Goal: Task Accomplishment & Management: Manage account settings

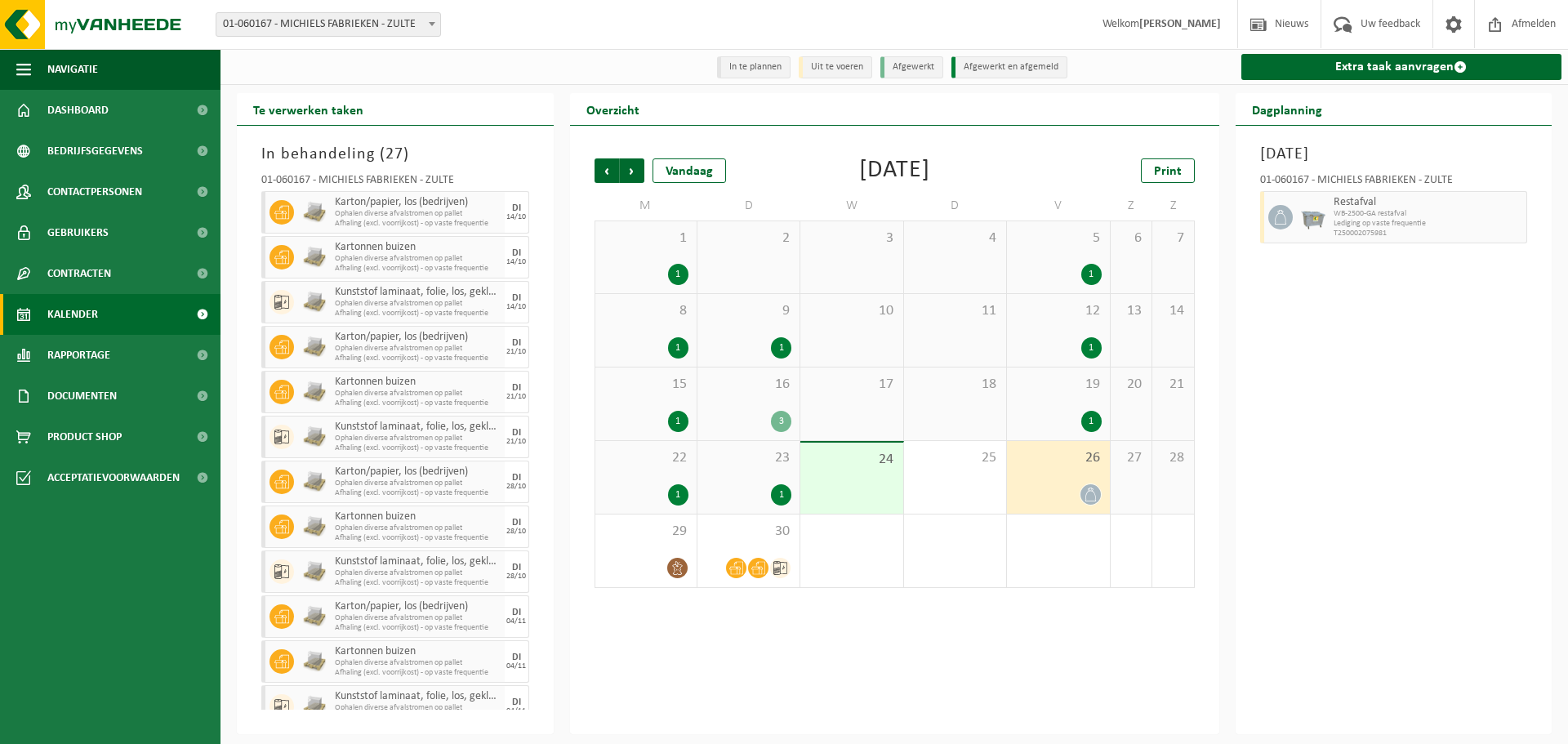
click at [1050, 492] on div at bounding box center [1057, 494] width 86 height 22
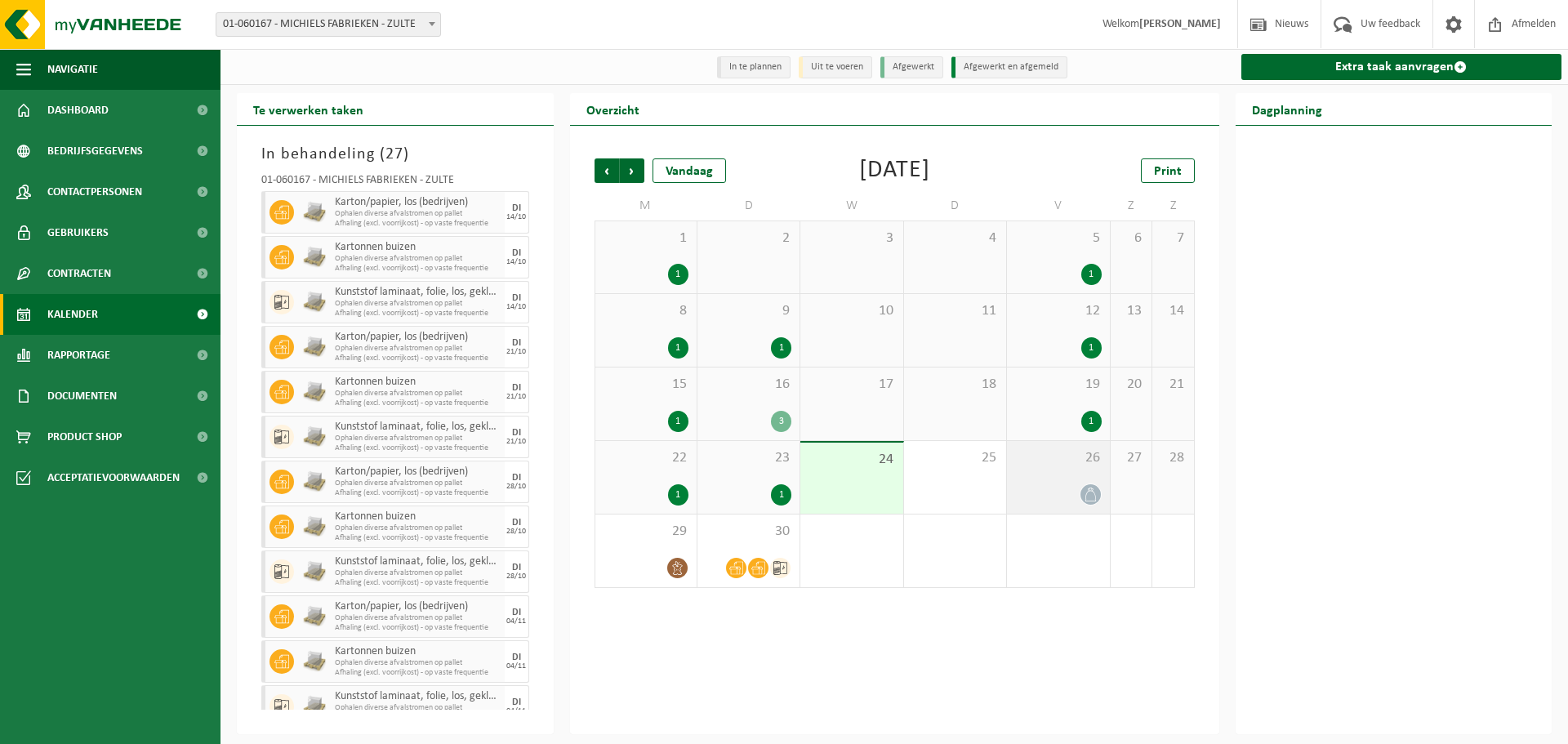
click at [1067, 484] on div "26" at bounding box center [1058, 477] width 102 height 72
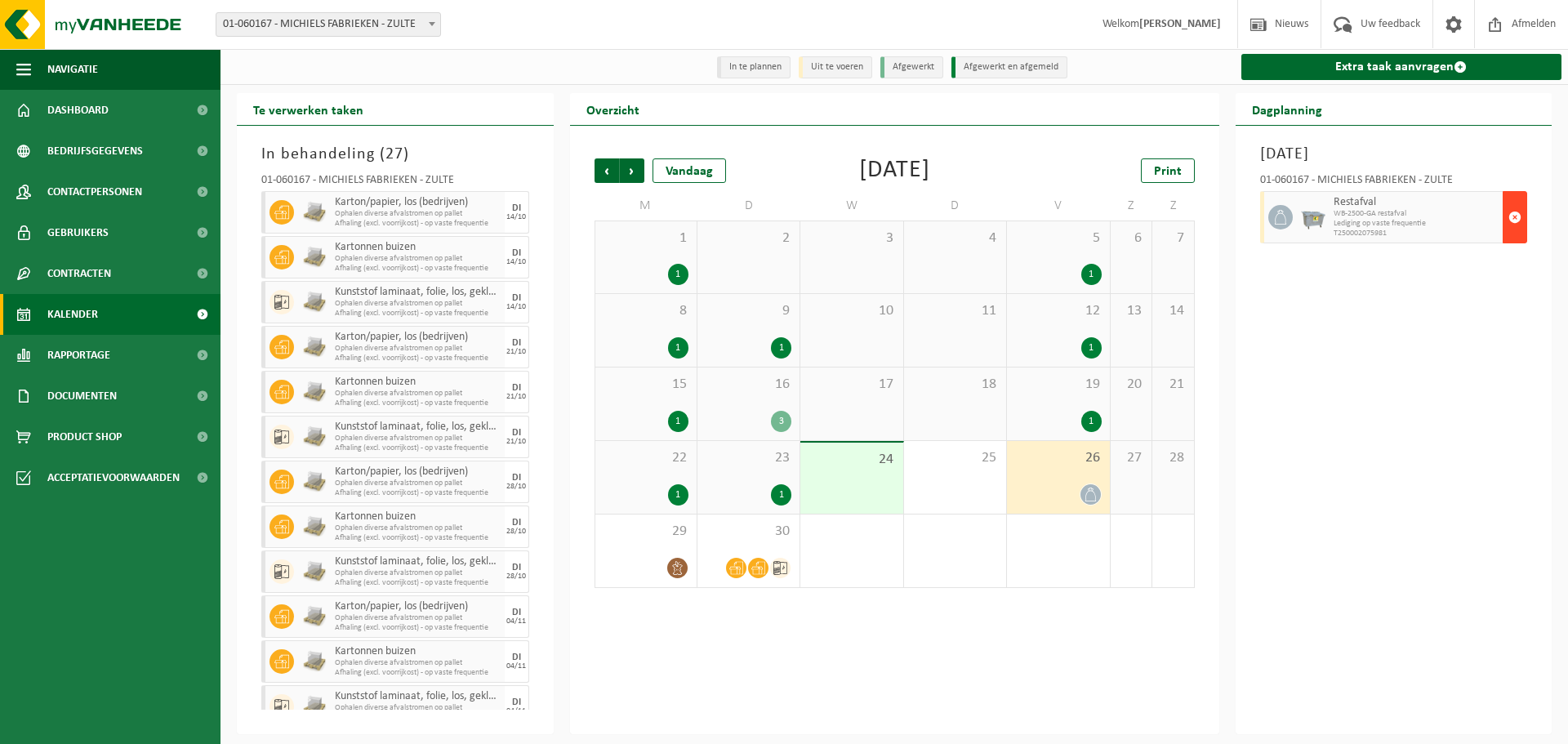
click at [1508, 227] on span "button" at bounding box center [1515, 217] width 13 height 33
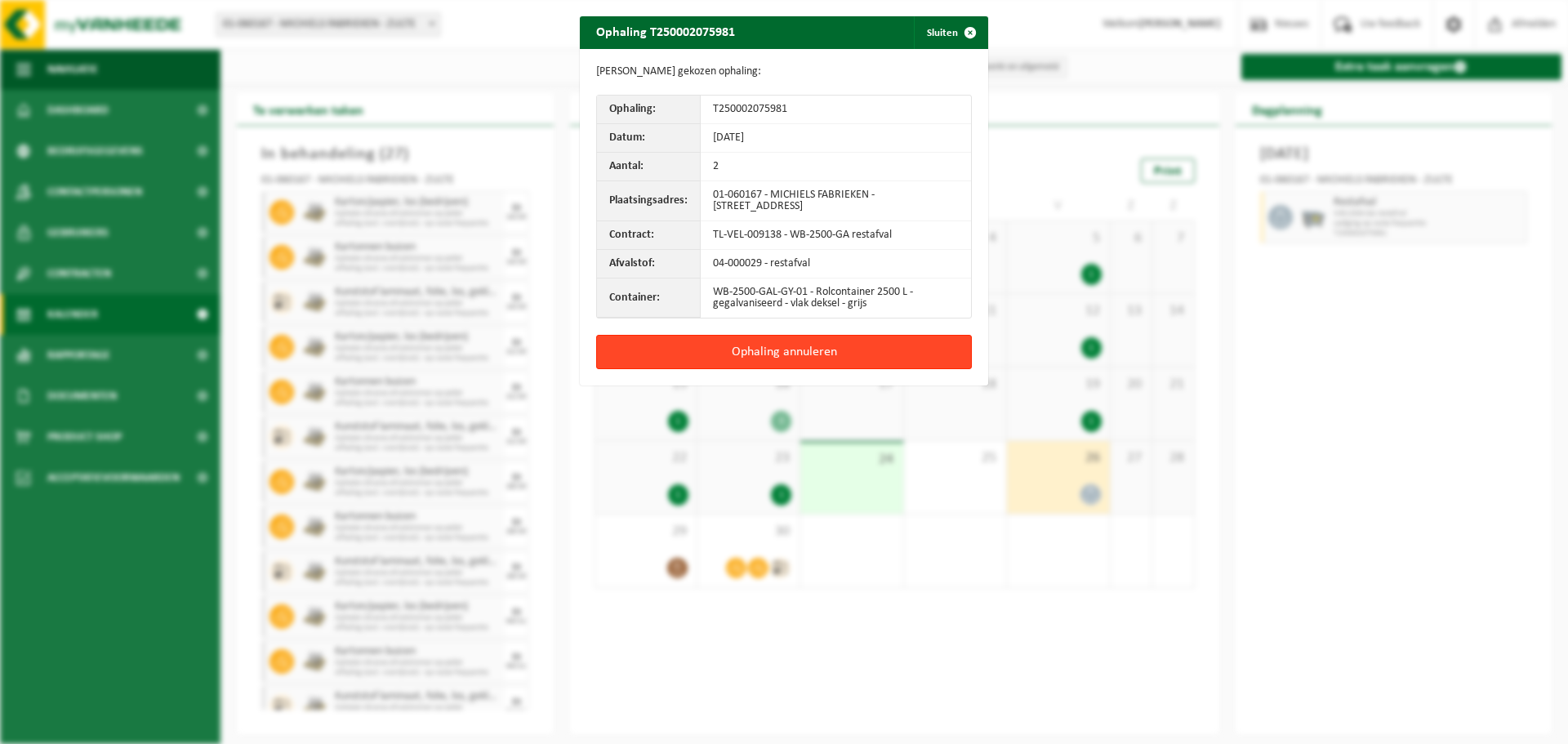
click at [855, 355] on button "Ophaling annuleren" at bounding box center [784, 352] width 376 height 35
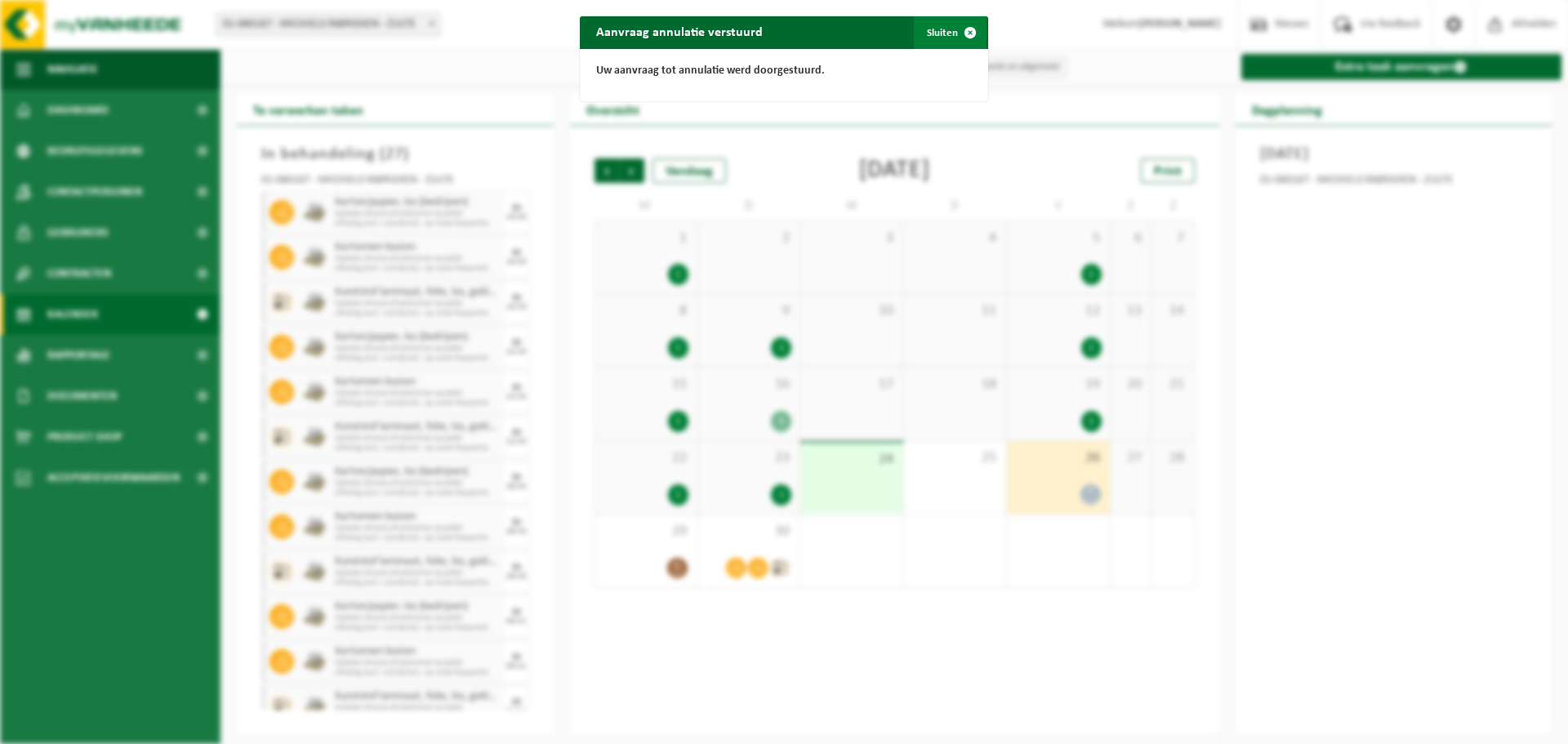
click at [939, 36] on button "Sluiten" at bounding box center [949, 33] width 72 height 33
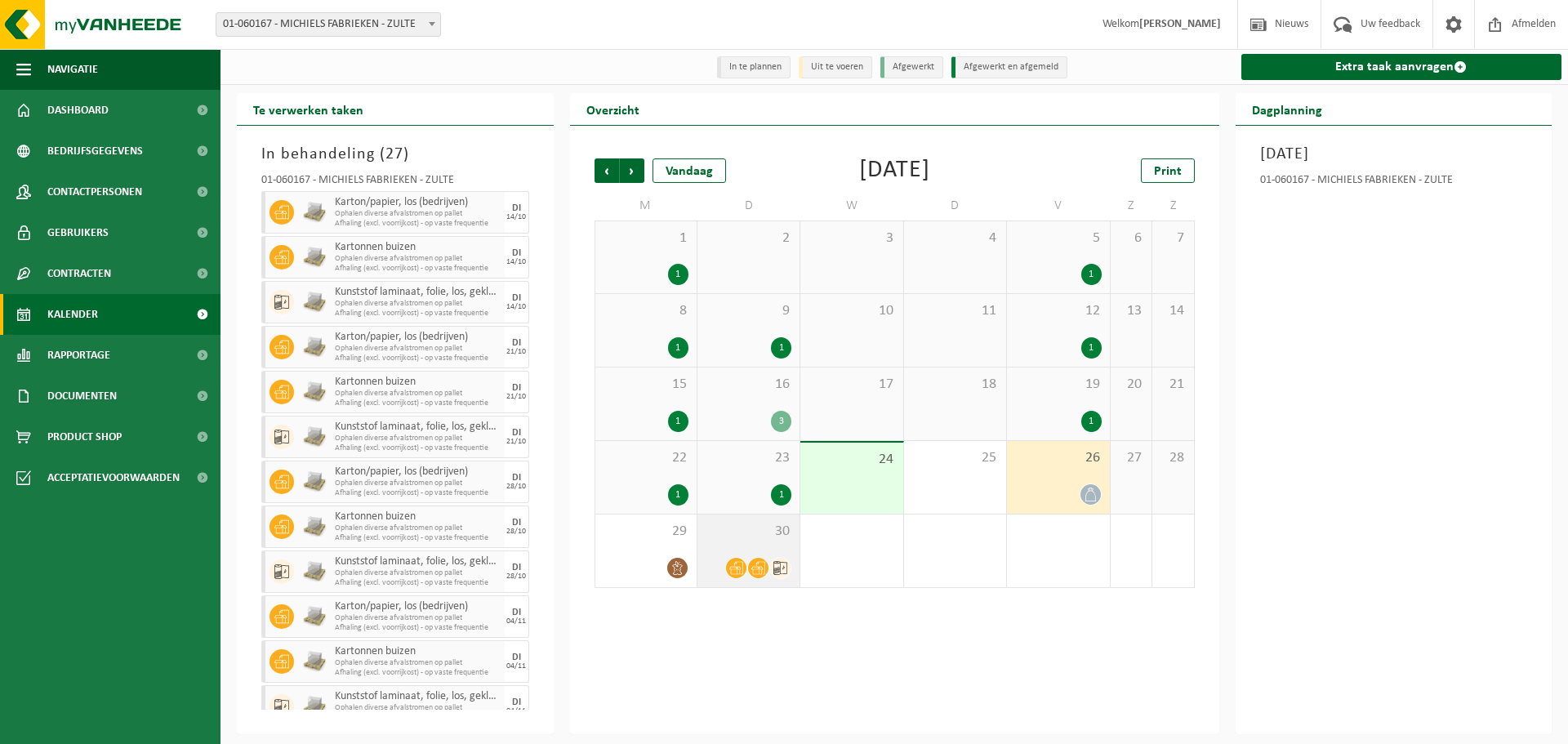
click at [767, 539] on span "30" at bounding box center [748, 531] width 86 height 18
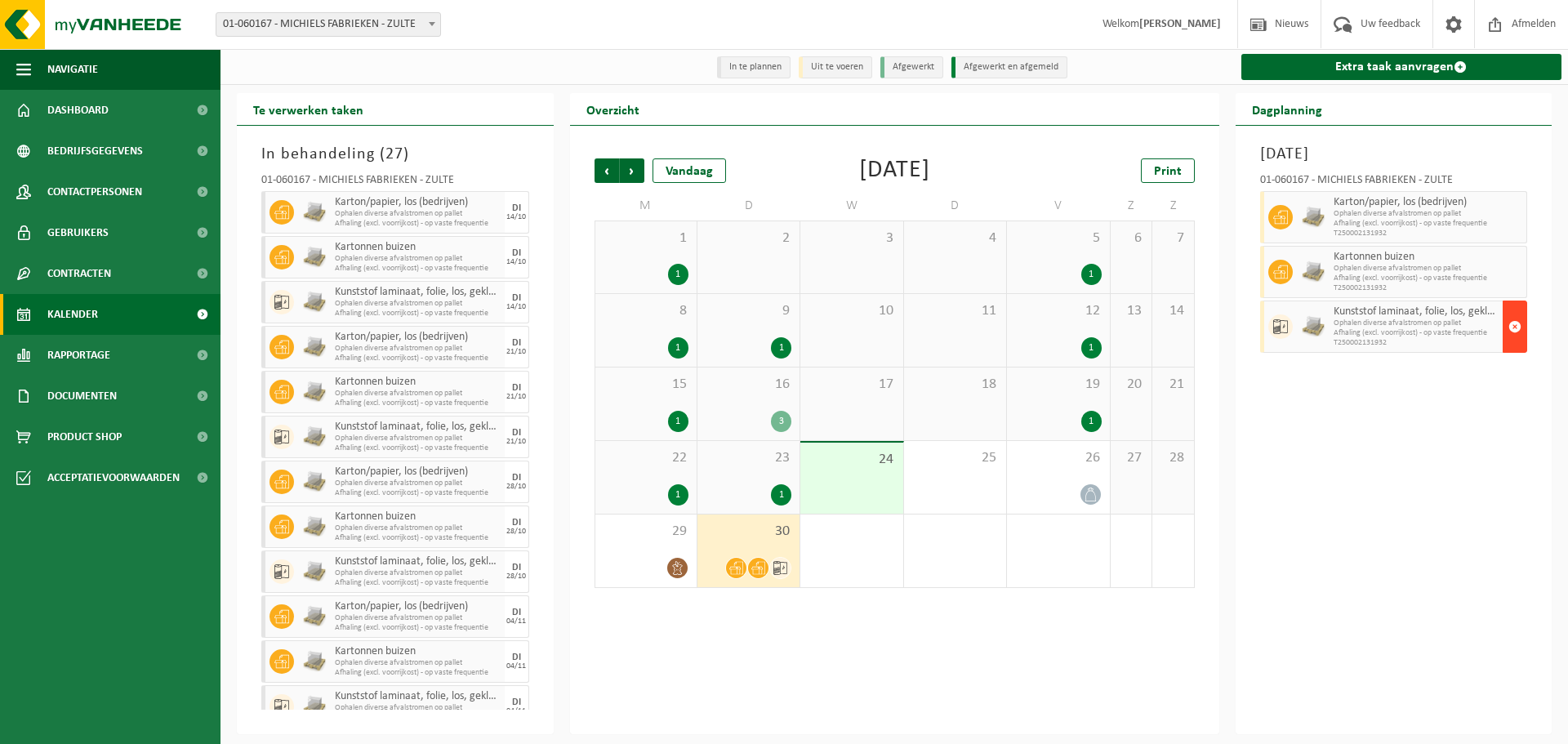
click at [1519, 329] on span "button" at bounding box center [1515, 327] width 13 height 33
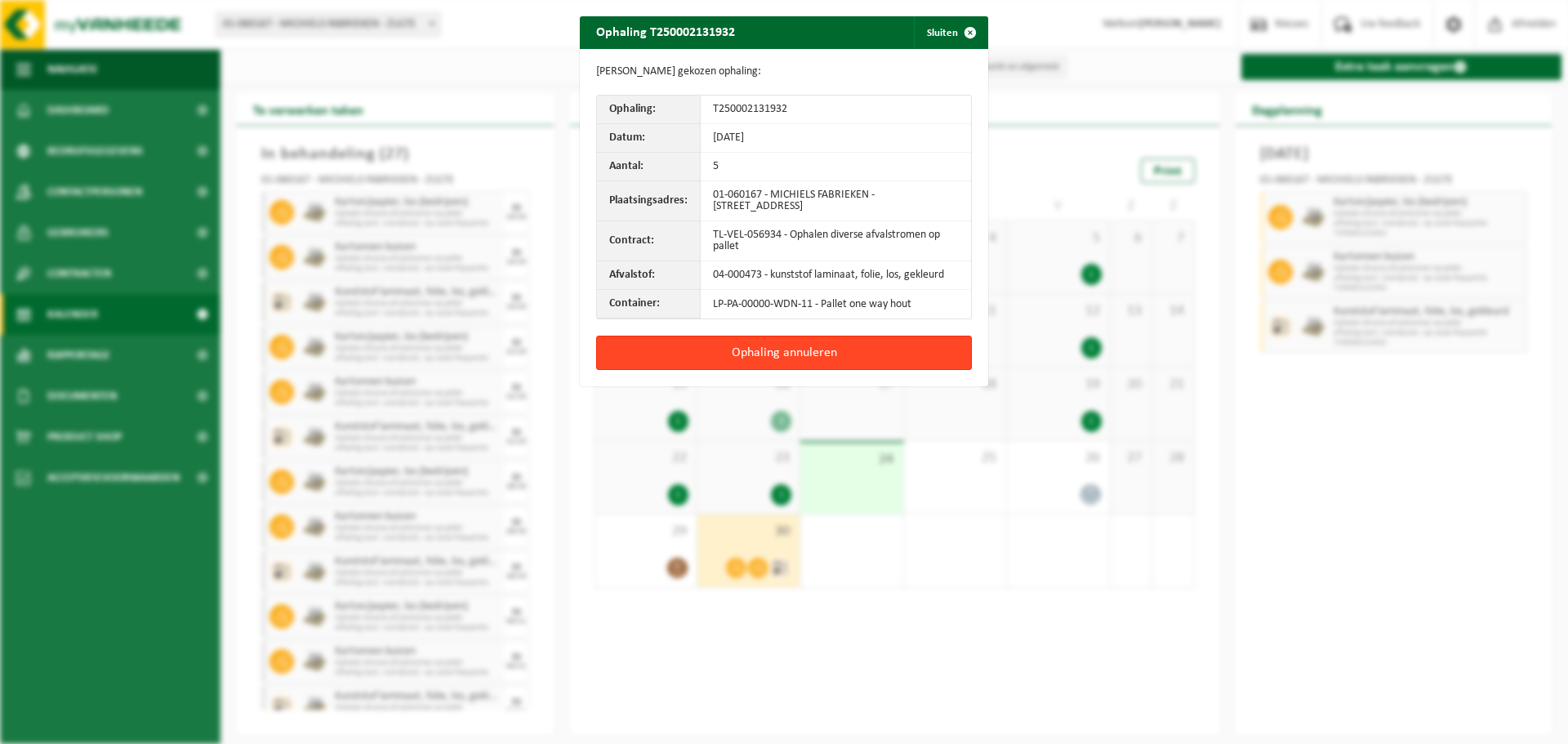
click at [811, 359] on button "Ophaling annuleren" at bounding box center [784, 353] width 376 height 35
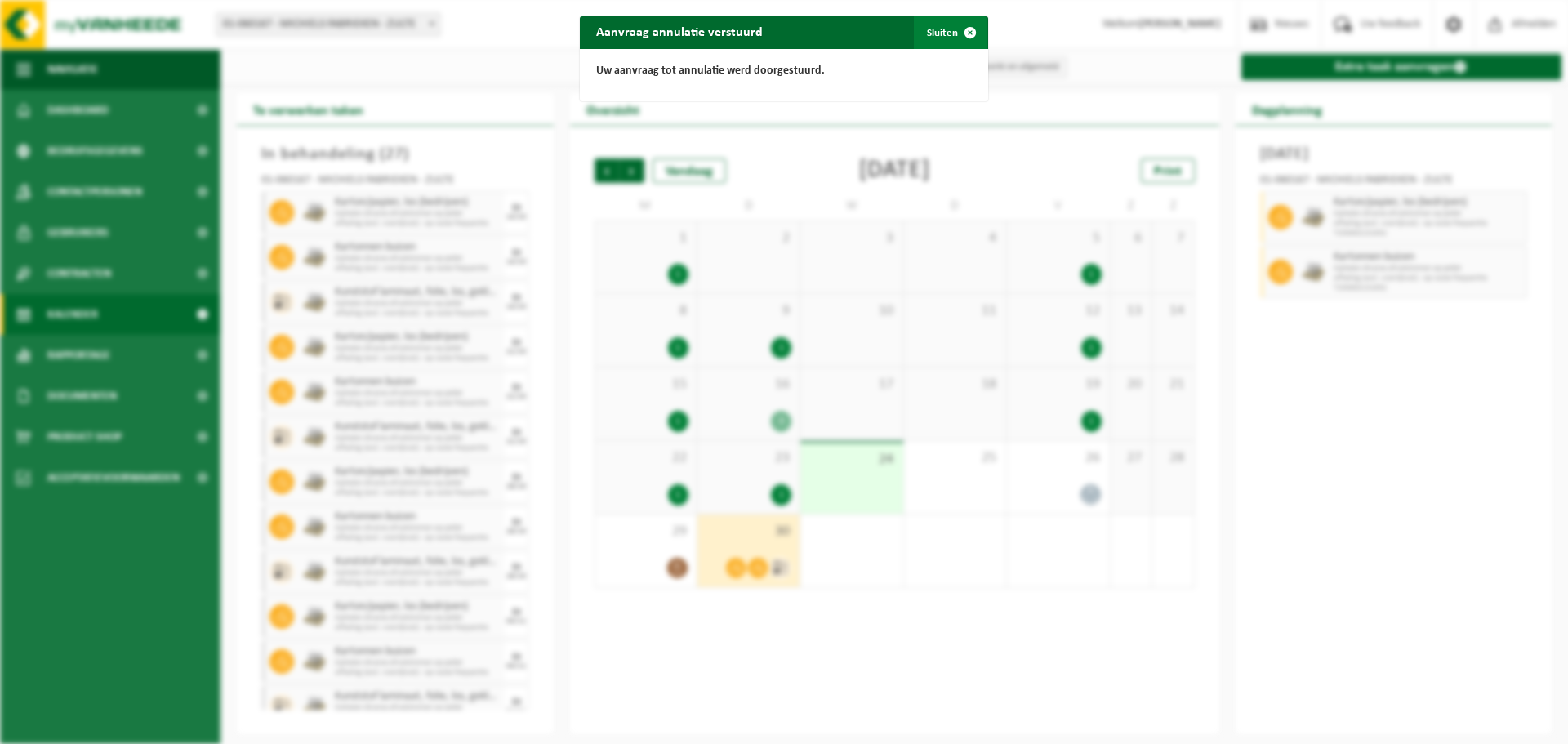
click at [941, 31] on button "Sluiten" at bounding box center [949, 33] width 72 height 33
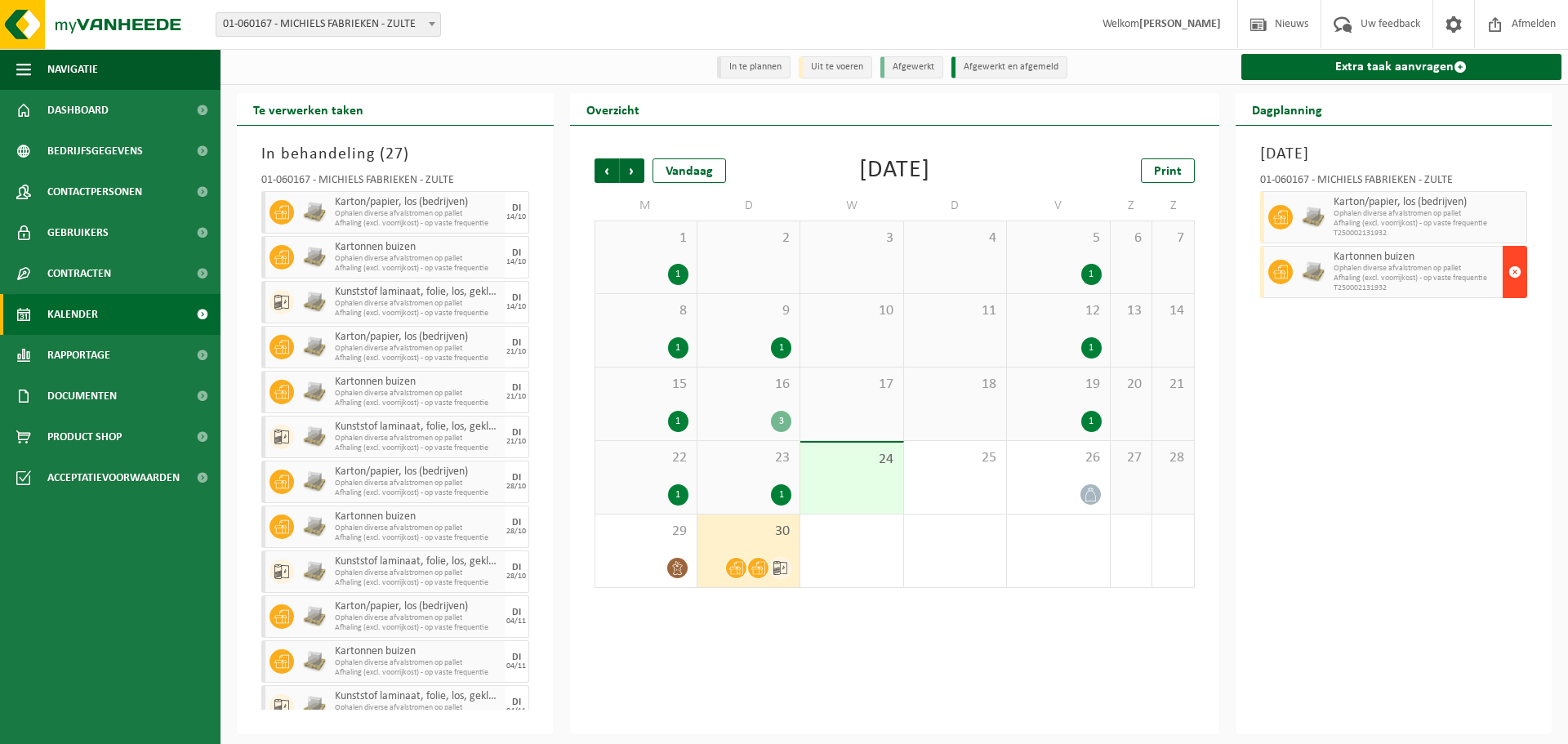
click at [1512, 267] on span "button" at bounding box center [1515, 272] width 13 height 33
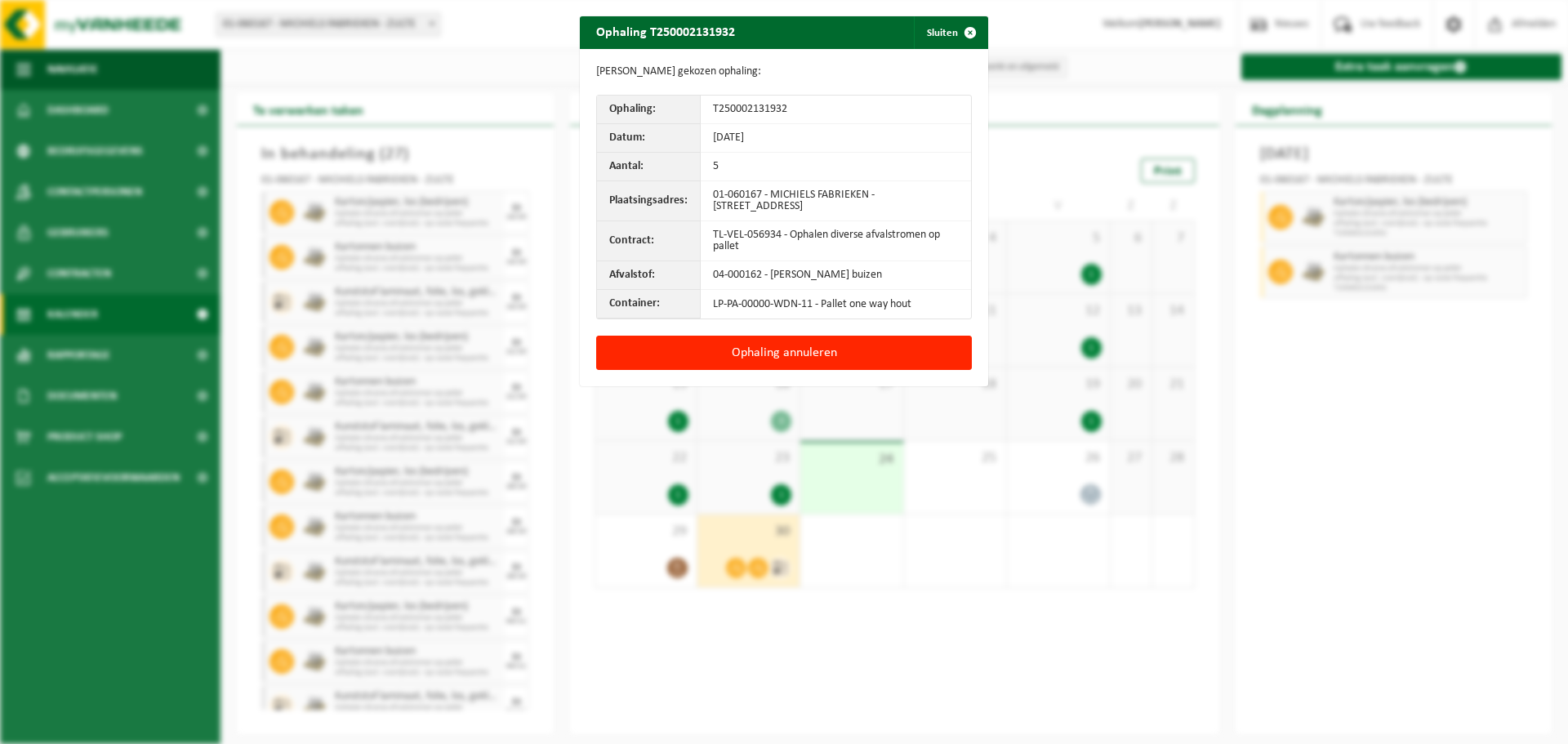
drag, startPoint x: 837, startPoint y: 353, endPoint x: 846, endPoint y: 351, distance: 9.2
click at [837, 352] on button "Ophaling annuleren" at bounding box center [784, 353] width 376 height 35
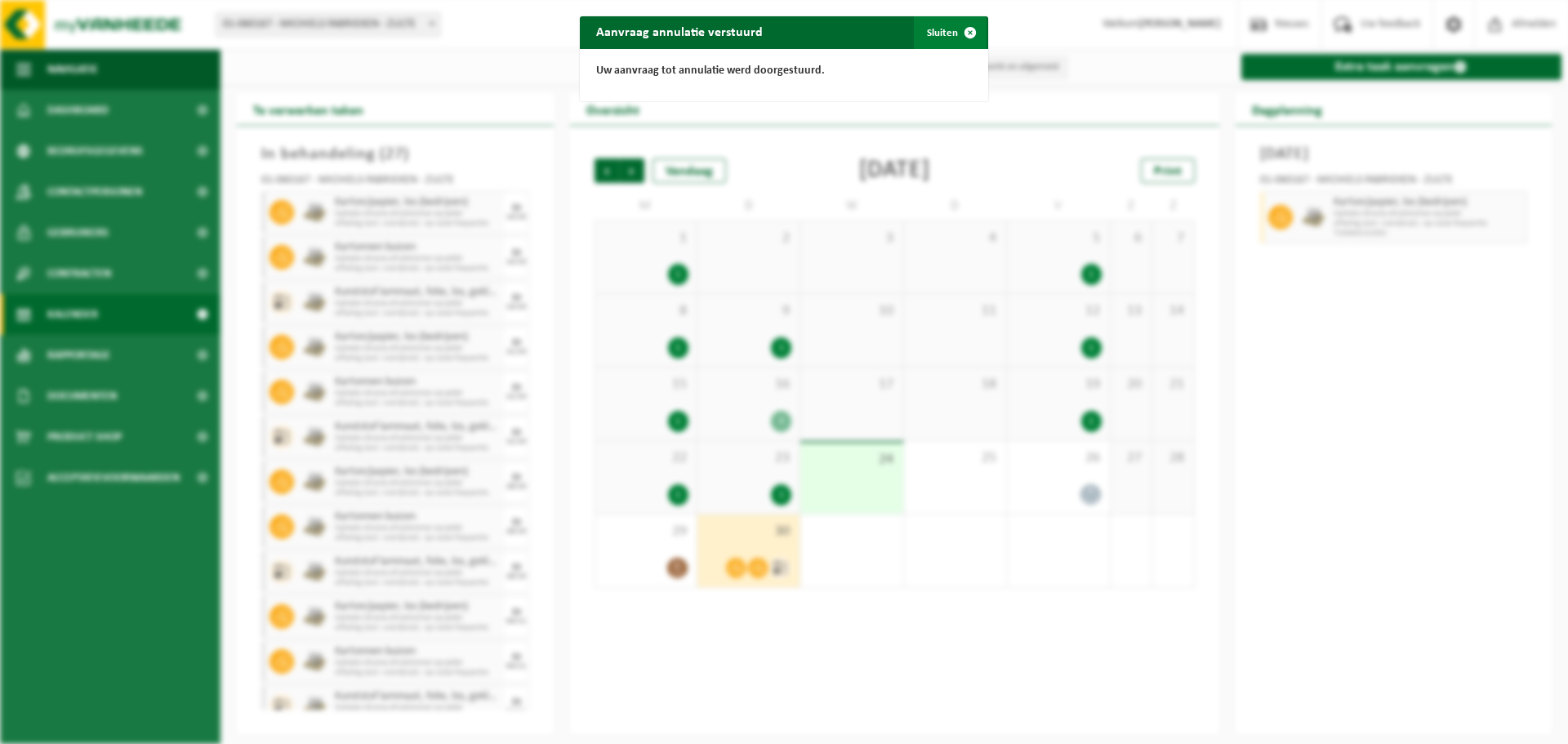
click at [935, 39] on button "Sluiten" at bounding box center [949, 33] width 72 height 33
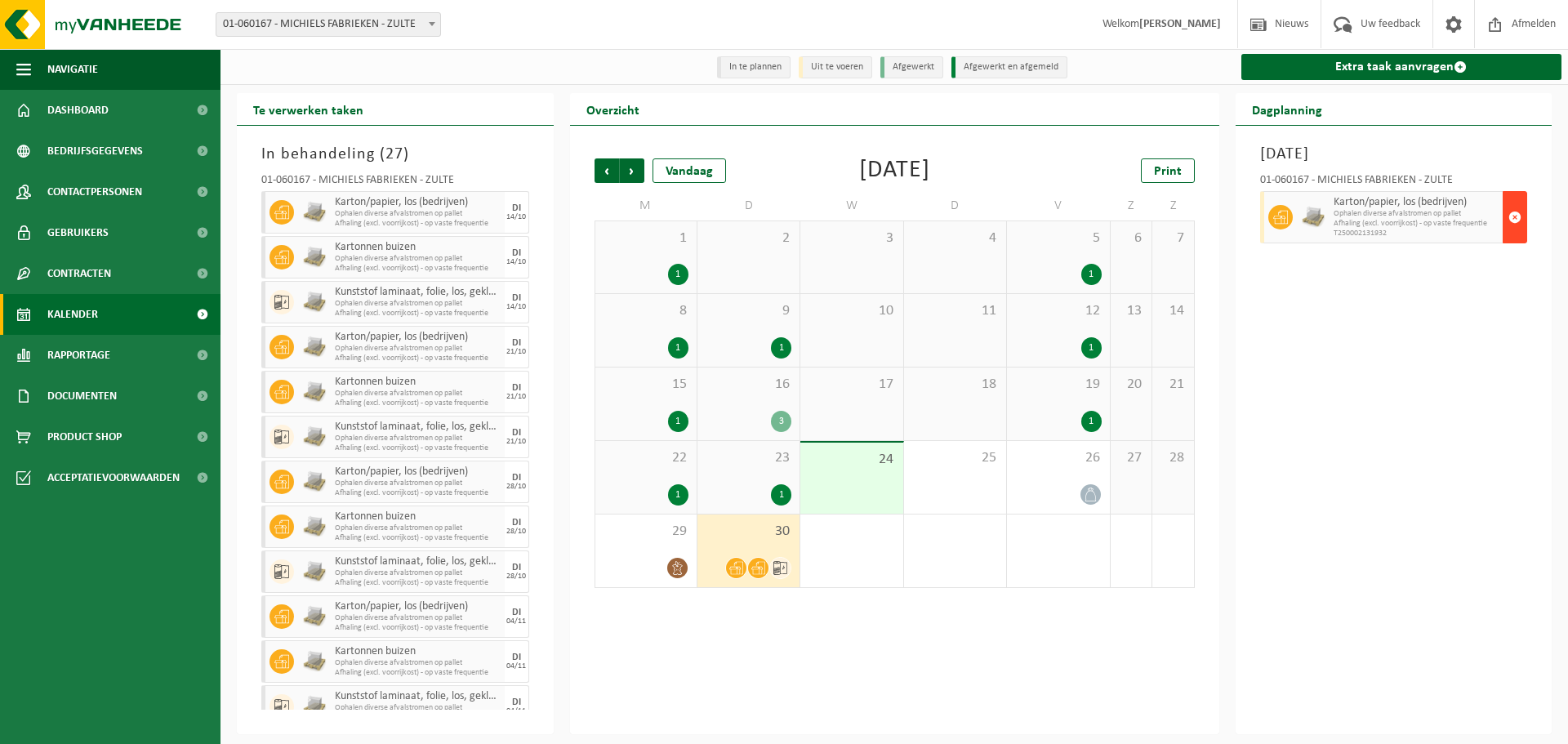
click at [1519, 217] on span "button" at bounding box center [1515, 217] width 13 height 33
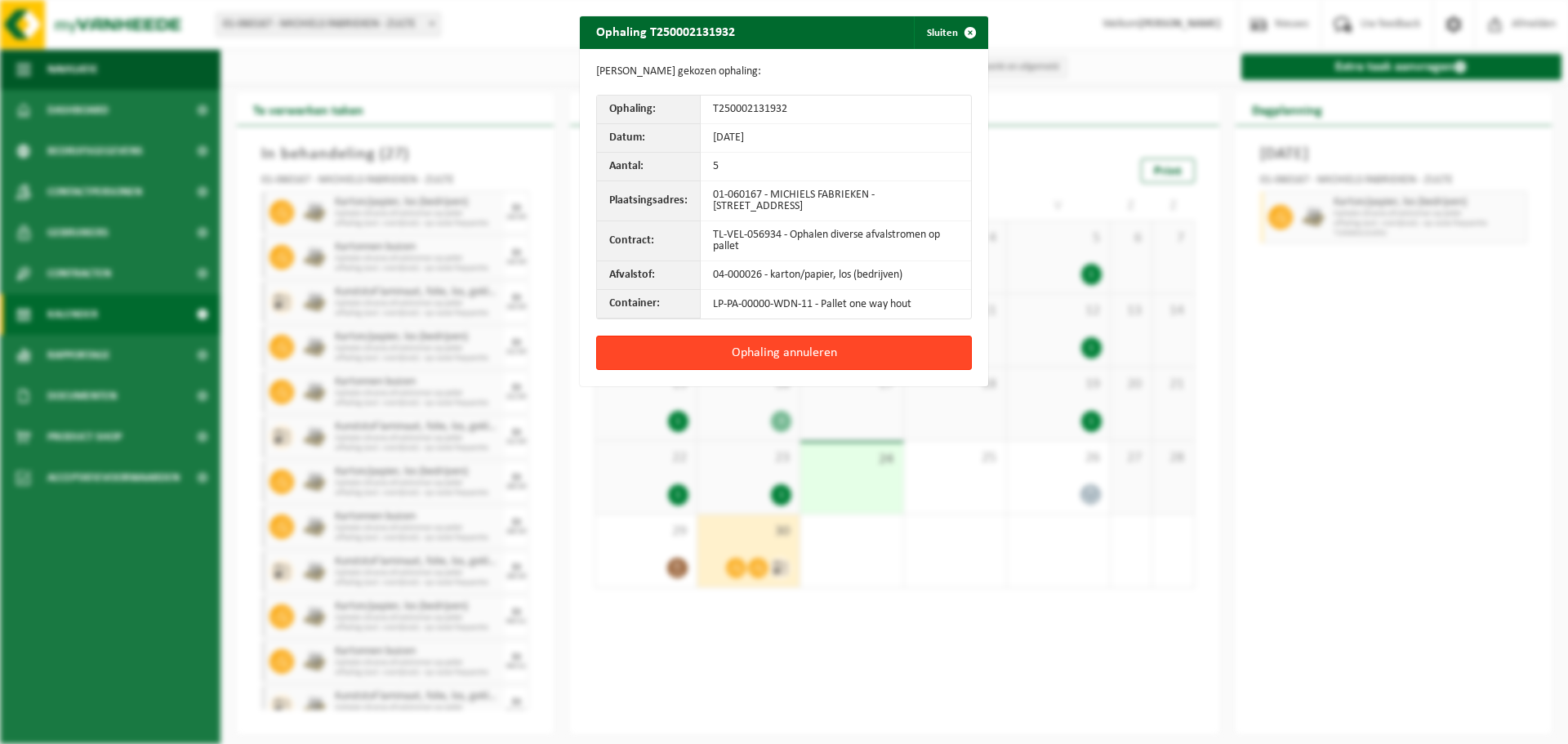
click at [809, 347] on button "Ophaling annuleren" at bounding box center [784, 353] width 376 height 35
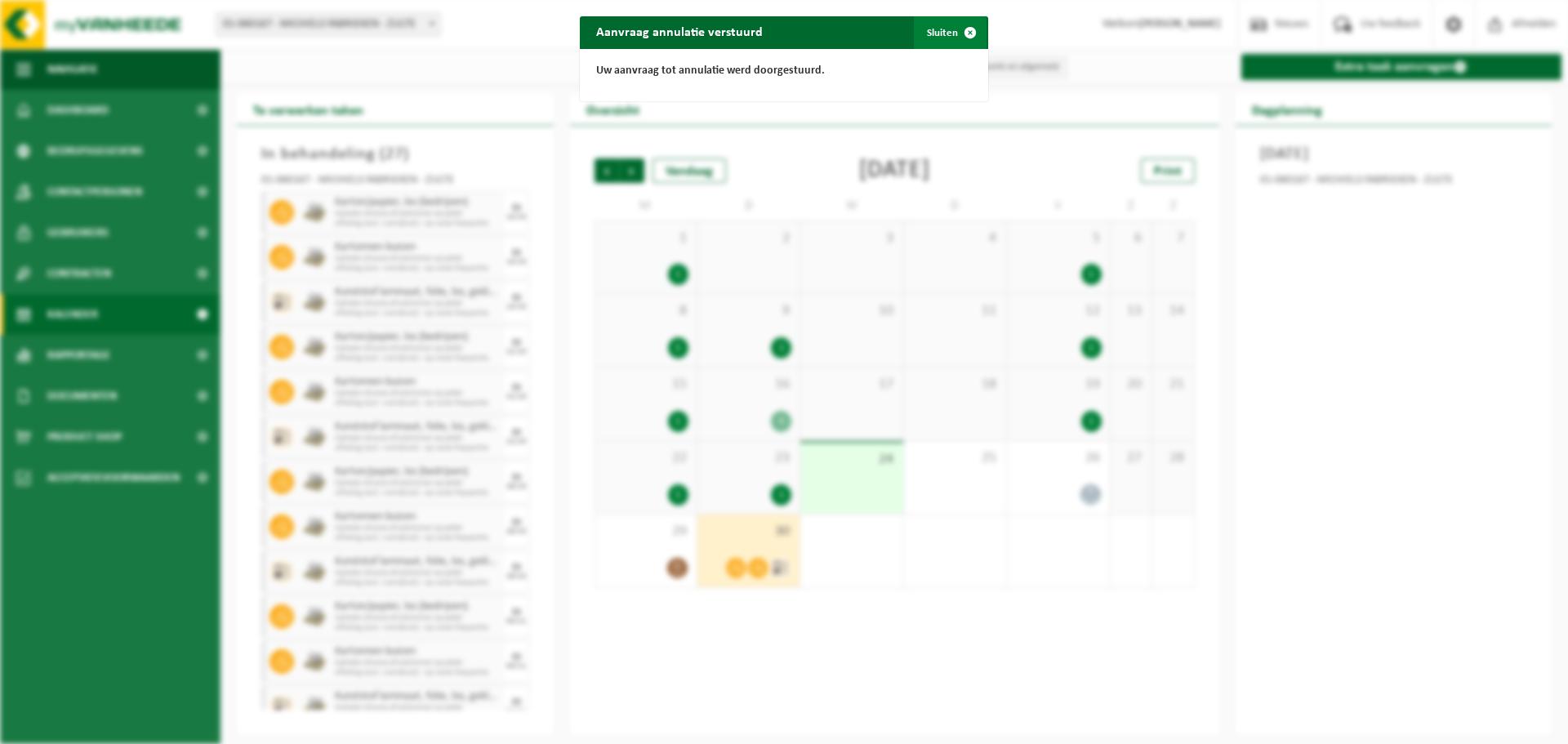
click at [954, 36] on span "button" at bounding box center [970, 33] width 33 height 33
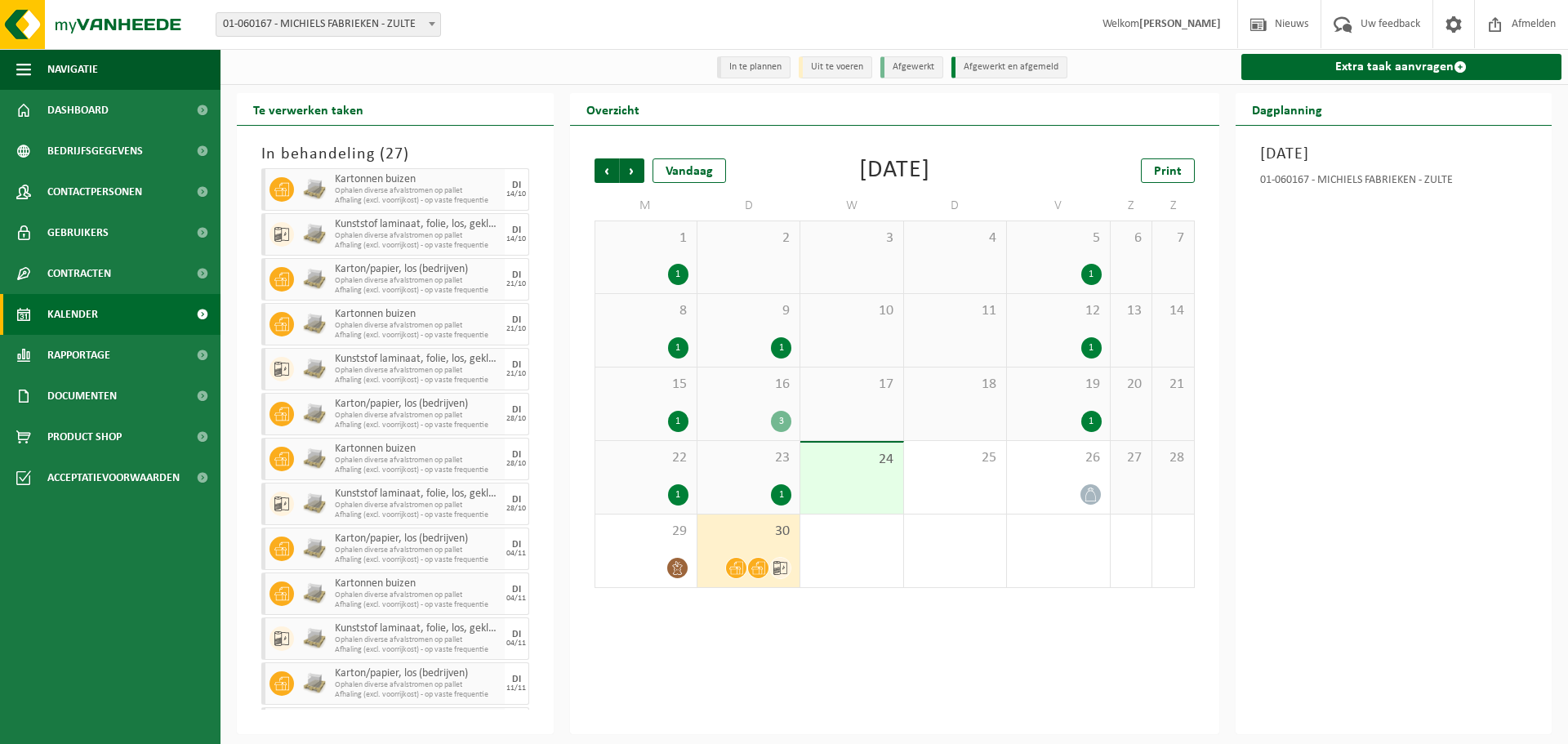
scroll to position [40, 0]
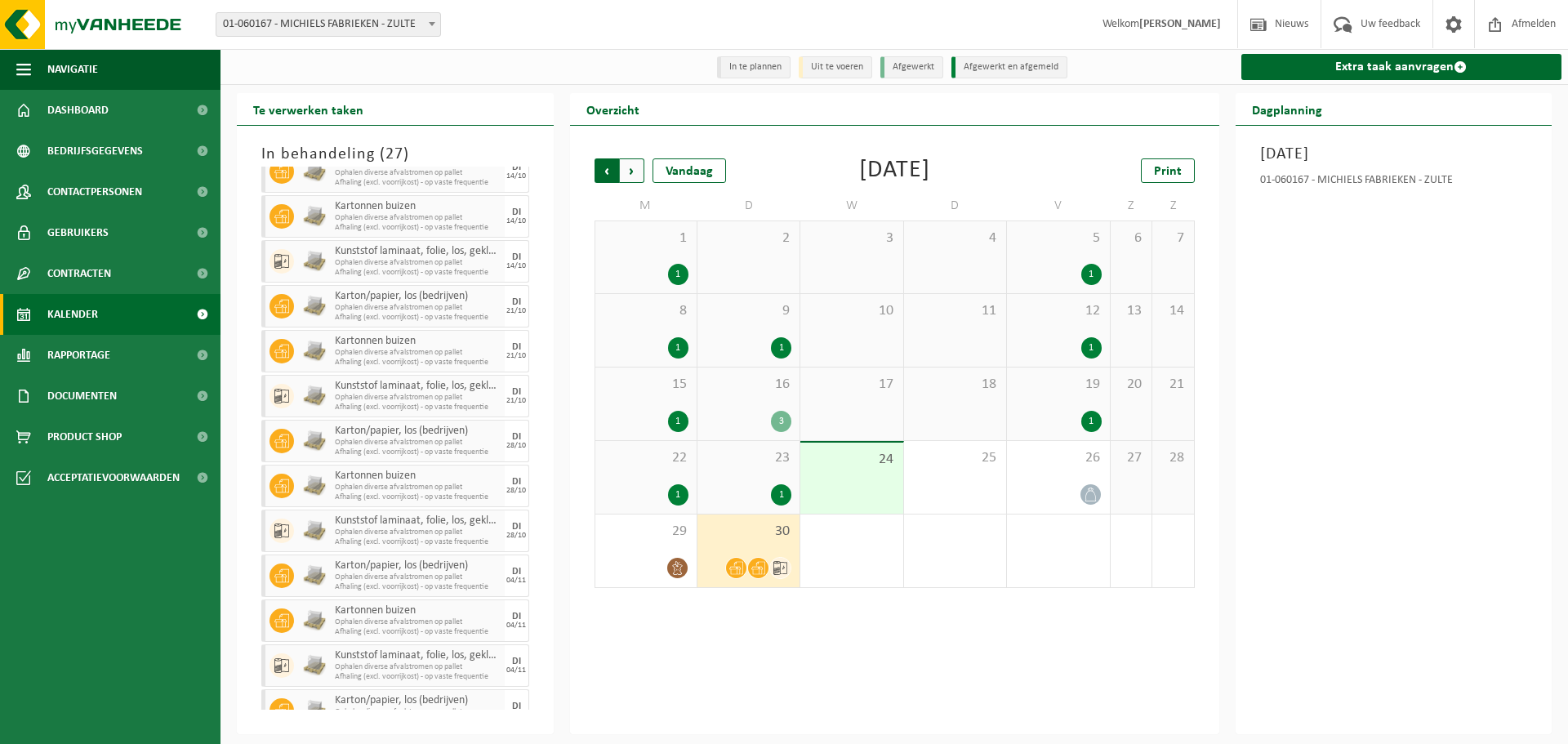
click at [623, 170] on span "Volgende" at bounding box center [631, 170] width 24 height 24
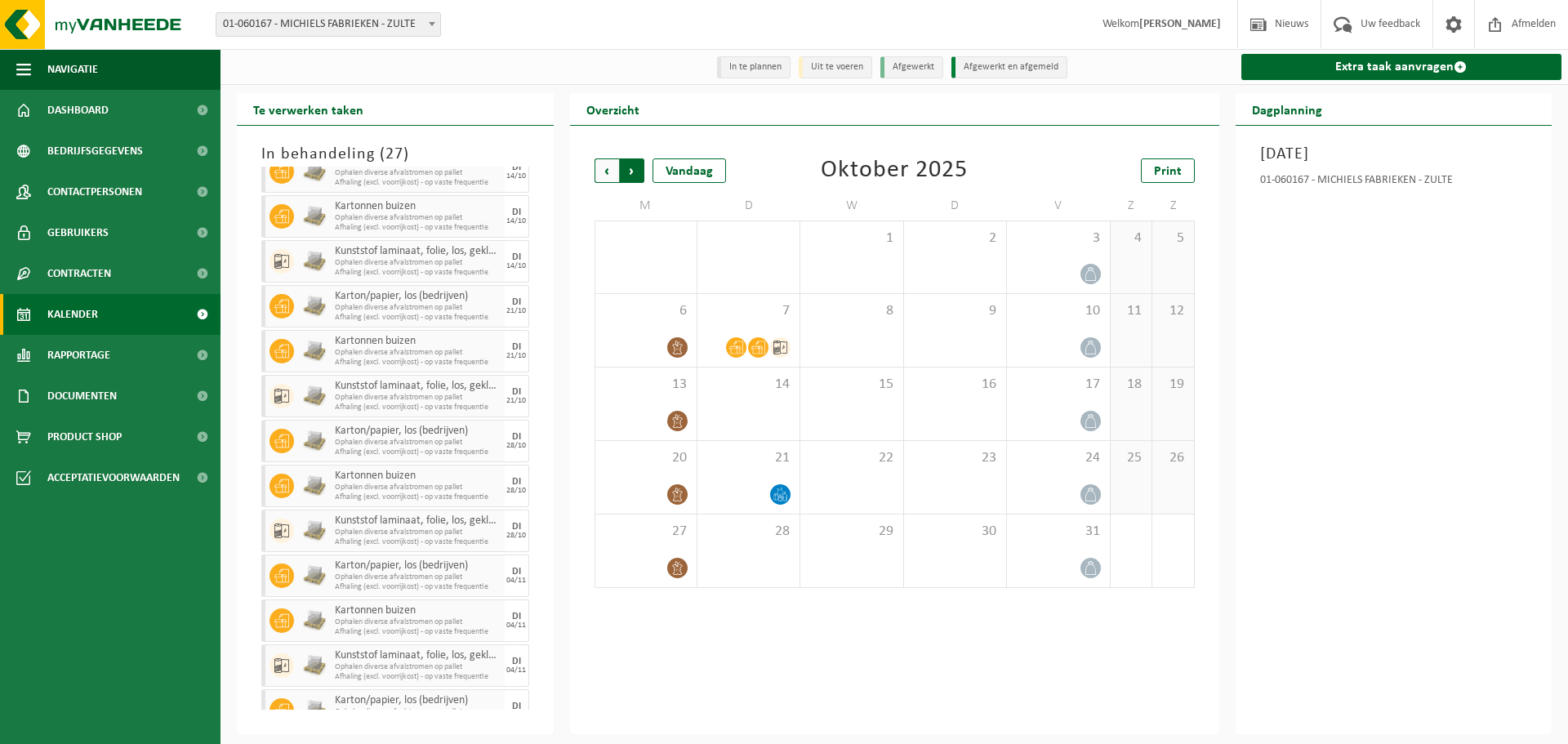
click at [607, 173] on span "Vorige" at bounding box center [606, 170] width 24 height 24
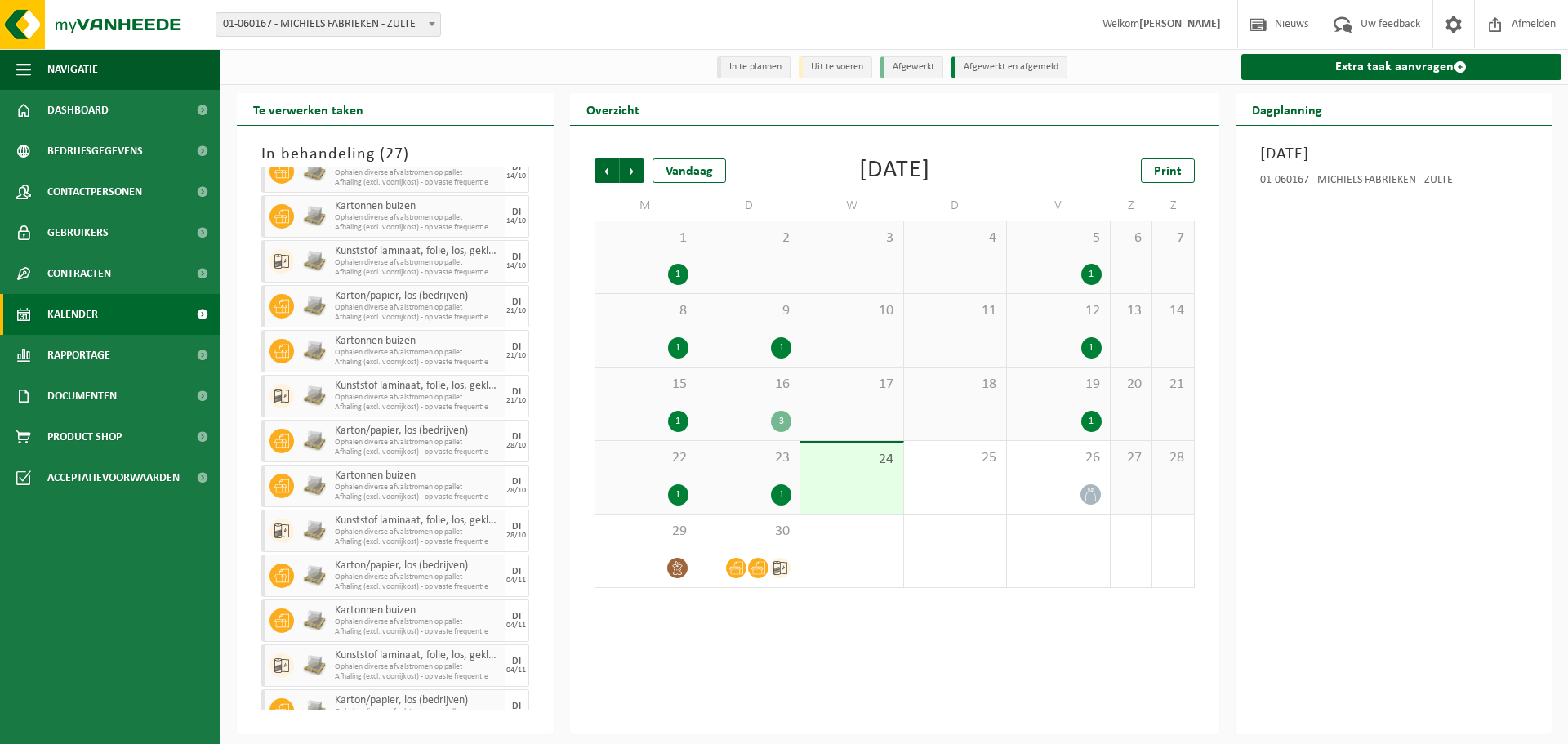
click at [1009, 643] on div "Vorige Volgende Vandaag [DATE] Print M D W D V Z Z 1 1 2 3 4 5 1 6 7 8 1 9 1 10…" at bounding box center [894, 429] width 650 height 608
click at [1345, 361] on div "[DATE] 01-060167 - MICHIELS FABRIEKEN - ZULTE" at bounding box center [1394, 429] width 317 height 608
